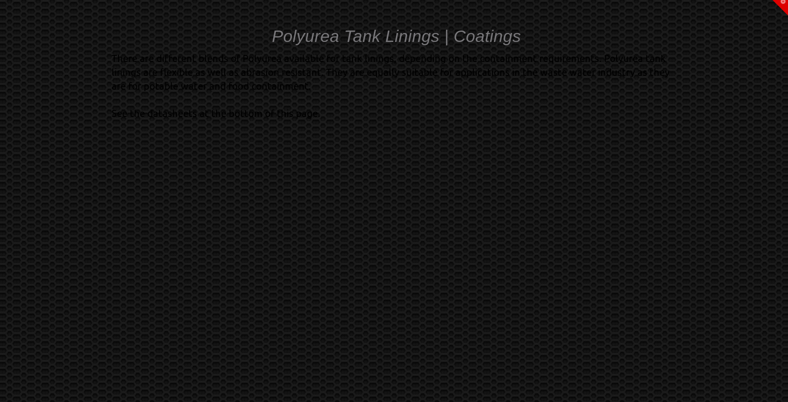
scroll to position [537, 0]
